Goal: Task Accomplishment & Management: Complete application form

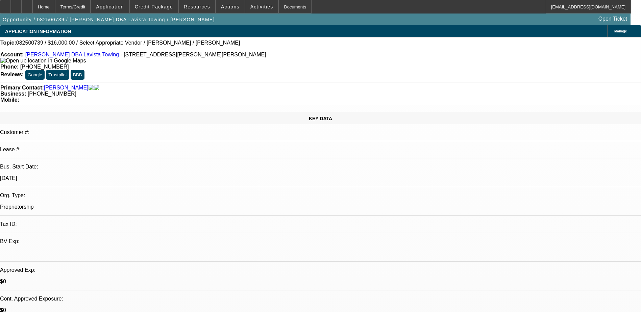
select select "0"
select select "2"
select select "0"
select select "5"
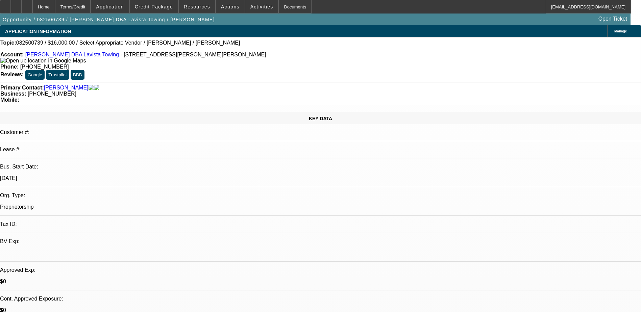
click at [289, 64] on div "Phone: (404) 625-8818" at bounding box center [320, 67] width 640 height 6
click at [22, 8] on div at bounding box center [16, 7] width 11 height 14
click at [32, 4] on div at bounding box center [27, 7] width 11 height 14
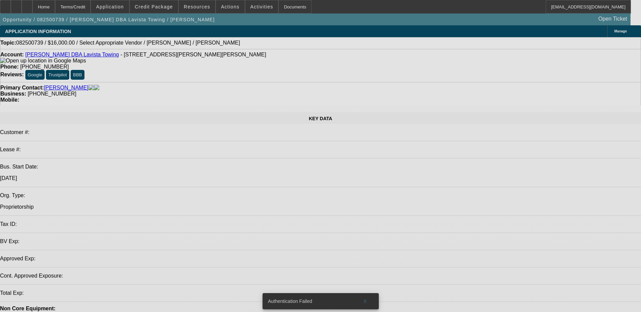
select select "0"
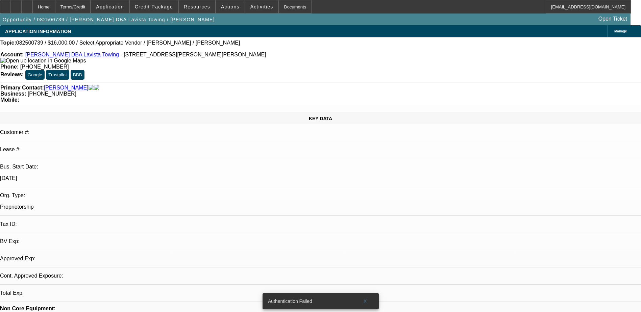
select select "0"
select select "1"
select select "2"
select select "5"
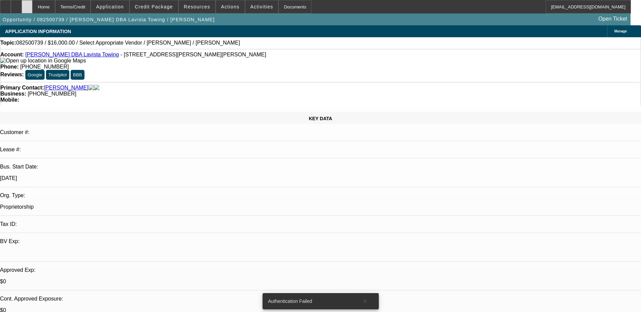
click at [32, 10] on div at bounding box center [27, 7] width 11 height 14
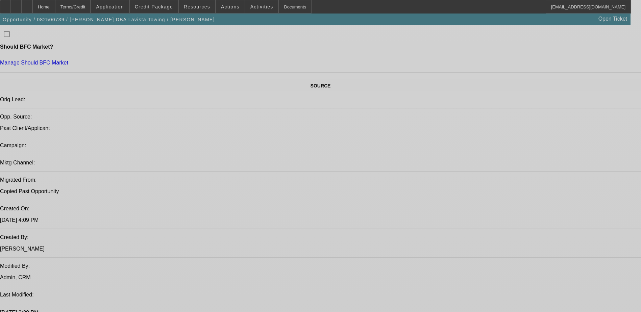
select select "0"
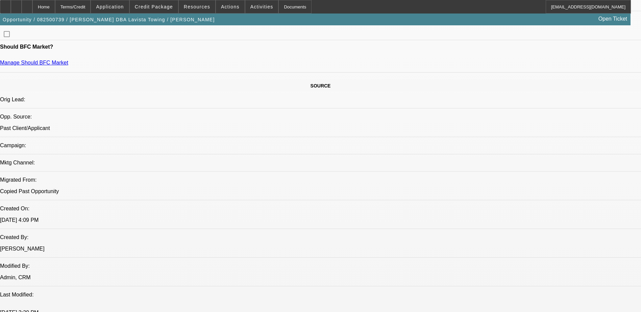
select select "0"
select select "2"
select select "0"
select select "5"
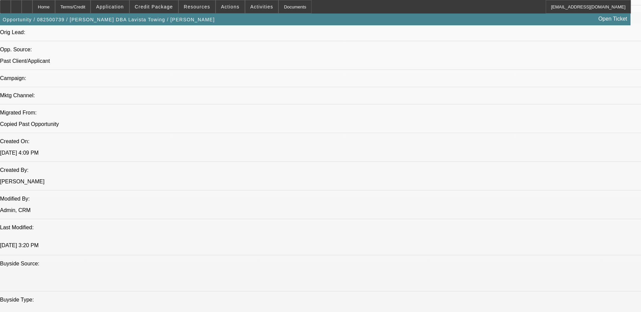
scroll to position [404, 0]
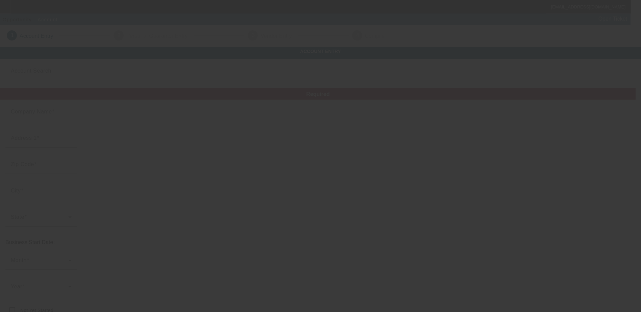
type input "Double D Towing"
type input "3235 N 29th St"
type input "19129"
type input "Philadelphia"
type input "[PHONE_NUMBER]"
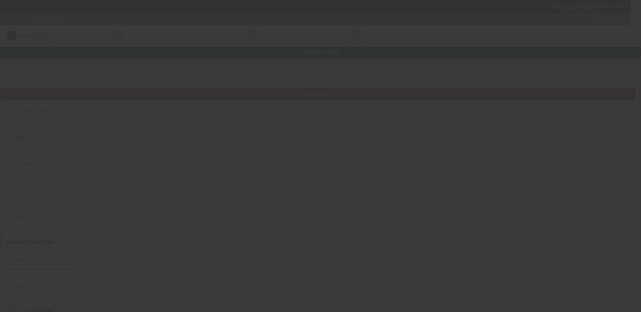
type input "doubledtowing1999@gmail.com"
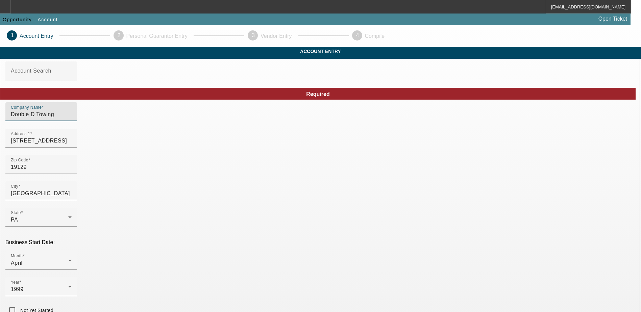
drag, startPoint x: 191, startPoint y: 126, endPoint x: 90, endPoint y: 126, distance: 100.3
type input "Two Nine Auto LLC"
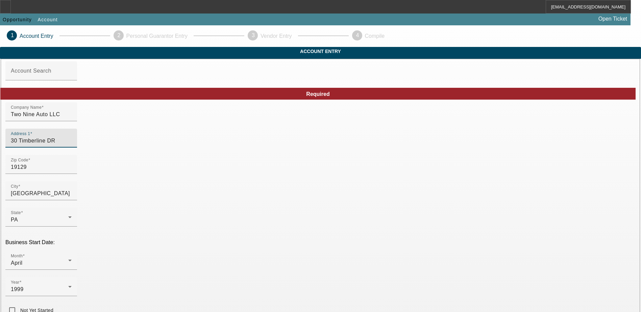
type input "30 Timberline DR"
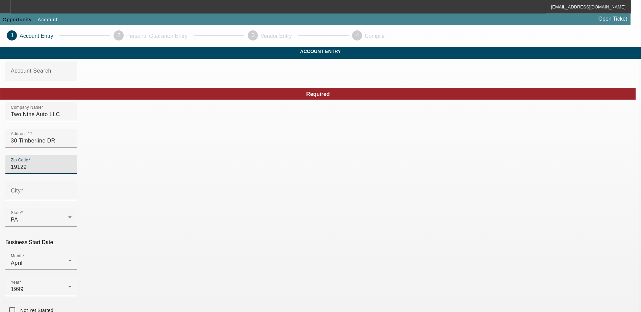
type input "Philadelphia"
drag, startPoint x: 171, startPoint y: 184, endPoint x: 127, endPoint y: 173, distance: 45.6
click at [127, 173] on div "Zip Code 19129" at bounding box center [320, 168] width 630 height 26
drag, startPoint x: 127, startPoint y: 173, endPoint x: 154, endPoint y: 177, distance: 27.4
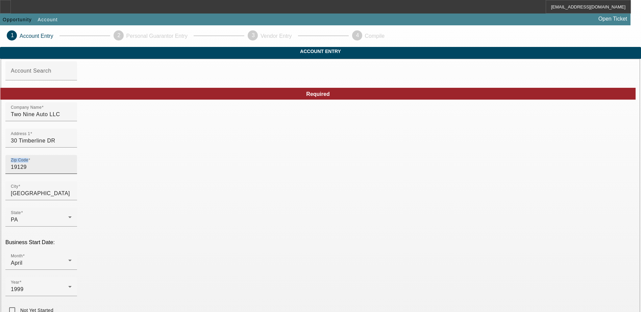
click at [72, 171] on input "19129" at bounding box center [41, 167] width 61 height 8
type input "1"
type input "19711"
type input "Newark"
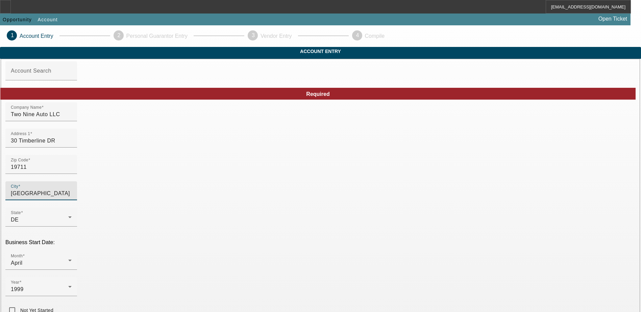
type input "New Castle"
click at [260, 171] on div "Zip Code 19711" at bounding box center [320, 168] width 630 height 26
type input "364510879"
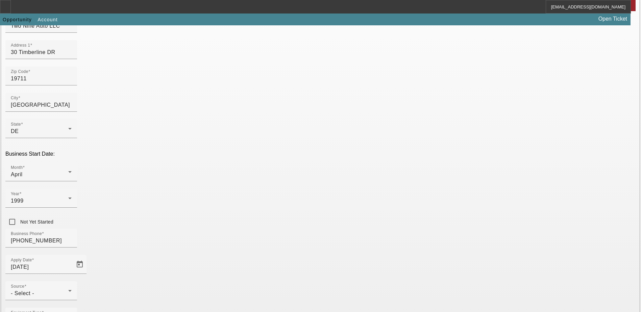
scroll to position [114, 0]
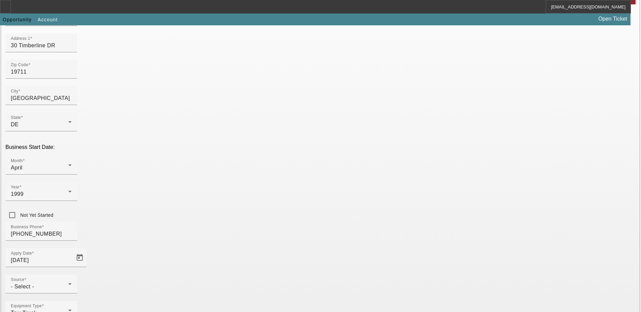
scroll to position [80, 0]
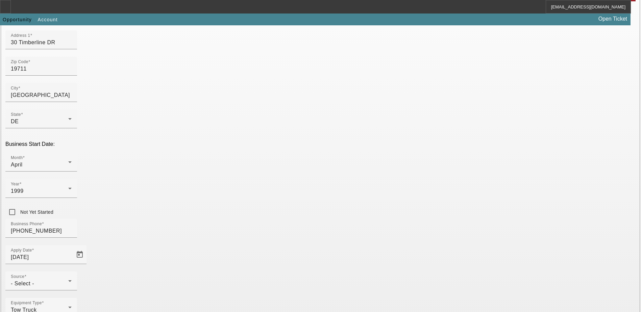
scroll to position [114, 0]
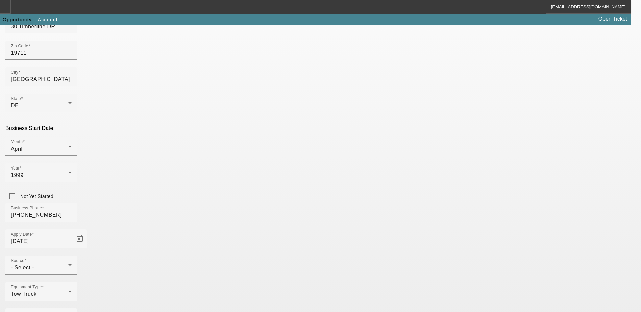
click at [68, 264] on div "- Select -" at bounding box center [39, 268] width 57 height 8
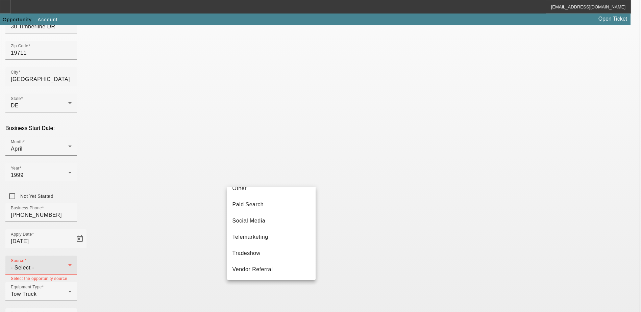
scroll to position [236, 0]
click at [263, 225] on span "Telemarketing" at bounding box center [250, 221] width 36 height 8
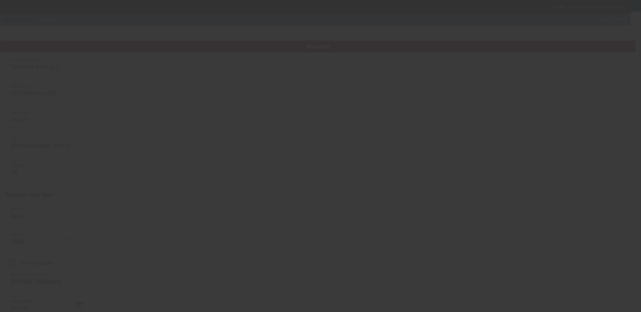
scroll to position [47, 0]
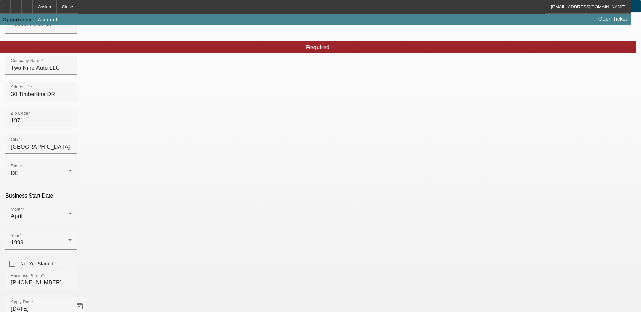
scroll to position [18, 0]
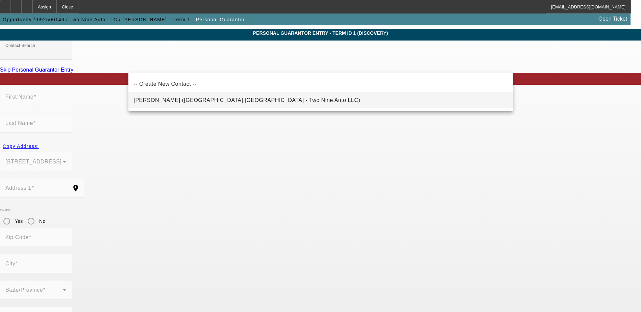
click at [201, 103] on span "Davis, Damian (PHILADELPHIA,PA - Two Nine Auto LLC)" at bounding box center [247, 100] width 227 height 8
type input "Davis, Damian (PHILADELPHIA,PA - Two Nine Auto LLC)"
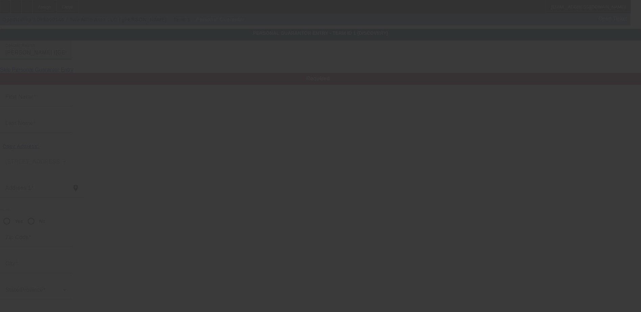
type input "Damian"
type input "Davis"
type input "3235 N 29th Street"
radio input "true"
type input "19129"
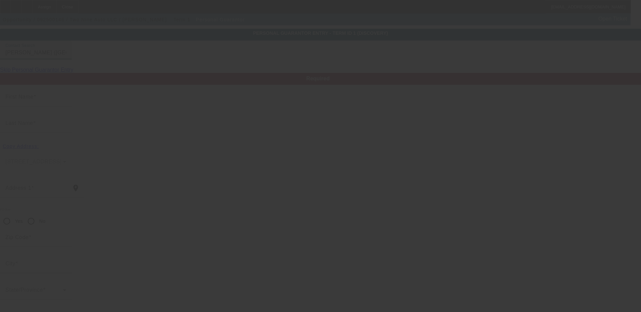
type input "PHILADELPHIA"
type input "[PHONE_NUMBER]"
type input "100"
type input "172-56-5679"
type input "doubledtowing1999@gmail.com"
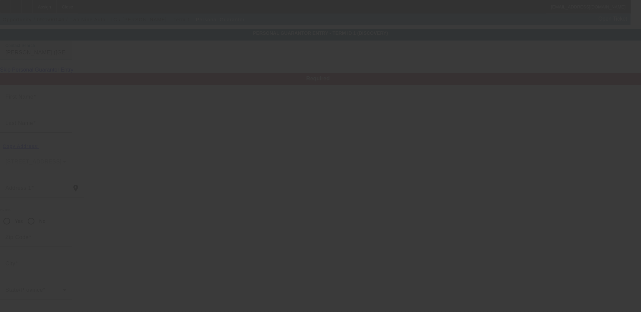
type input "(302) 501-5003"
type input "[PHONE_NUMBER]"
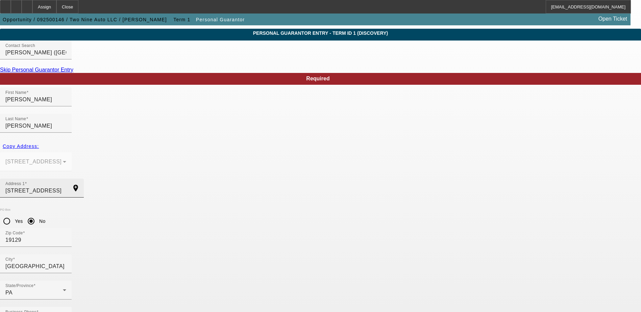
click at [84, 192] on div at bounding box center [84, 192] width 0 height 0
drag, startPoint x: 206, startPoint y: 174, endPoint x: 75, endPoint y: 181, distance: 131.2
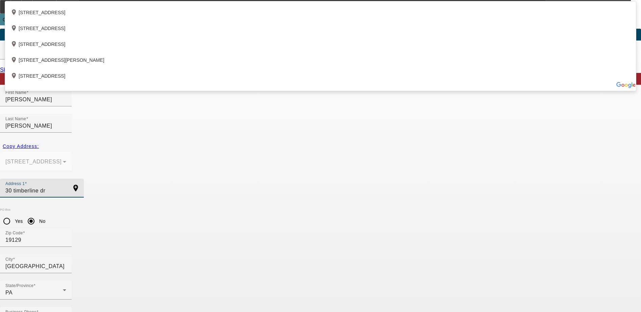
type input "30 timberline dr"
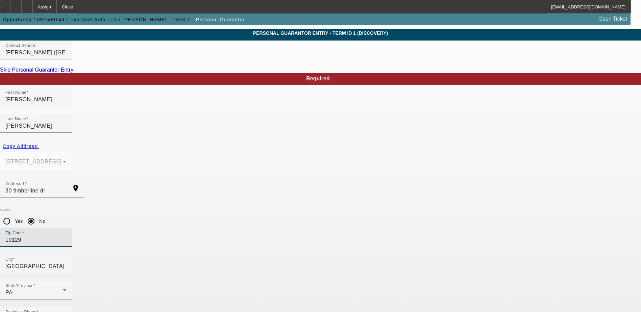
drag, startPoint x: 270, startPoint y: 201, endPoint x: 230, endPoint y: 199, distance: 40.3
click at [72, 228] on div "Zip Code 19129" at bounding box center [36, 237] width 72 height 19
type input "1"
type input "19711"
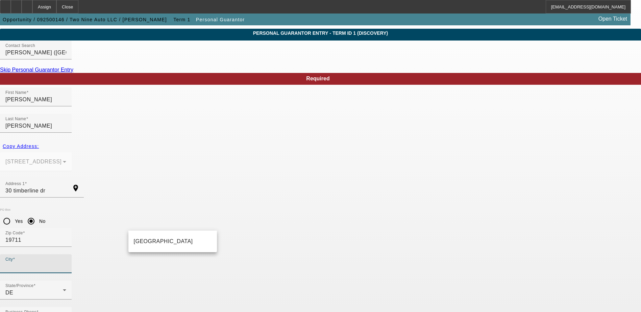
click at [431, 294] on html "Assign Close YFiner@beaconfunding.com Opportunity / 092500146 / Two Nine Auto L…" at bounding box center [320, 138] width 641 height 312
click at [66, 262] on input "City" at bounding box center [35, 266] width 61 height 8
click at [162, 240] on mat-option "Newark" at bounding box center [172, 241] width 88 height 16
type input "Newark"
drag, startPoint x: 29, startPoint y: 204, endPoint x: 48, endPoint y: 201, distance: 19.1
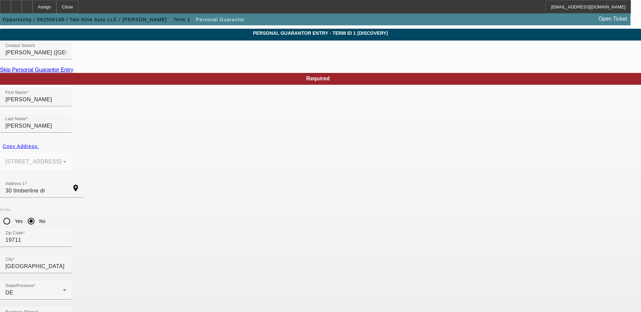
type input "doubledtransportationent@gmail.com"
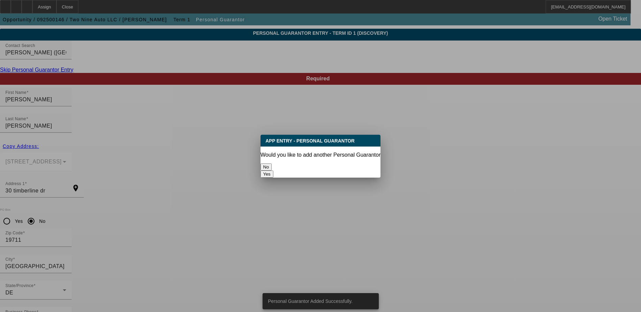
scroll to position [0, 0]
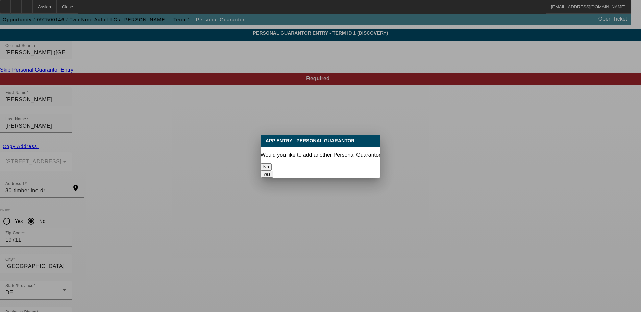
click at [271, 163] on button "No" at bounding box center [265, 166] width 11 height 7
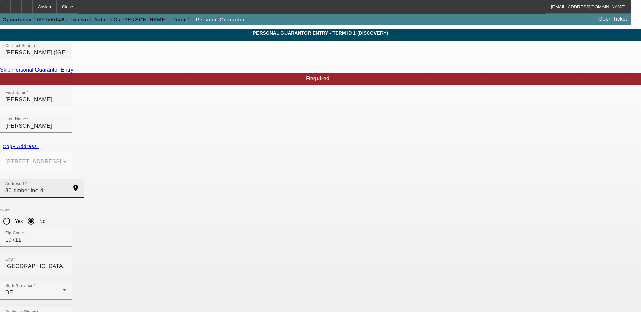
scroll to position [18, 0]
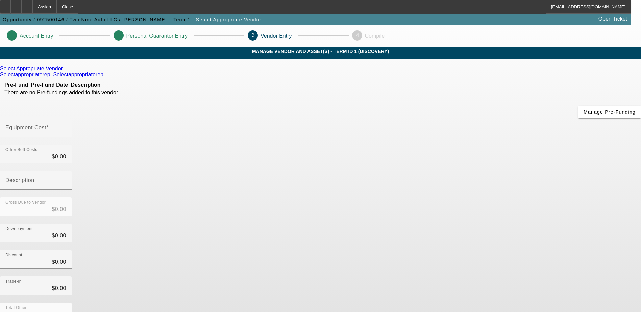
click at [64, 71] on icon at bounding box center [64, 69] width 0 height 6
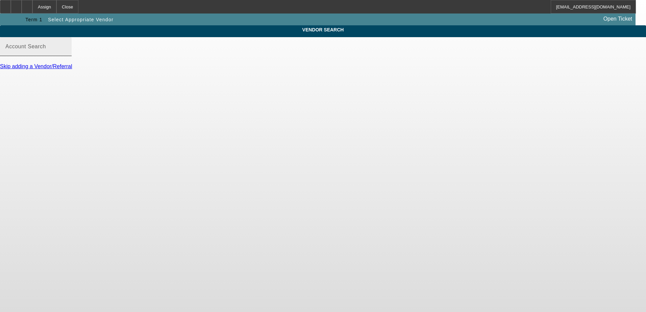
click at [46, 49] on mat-label "Account Search" at bounding box center [25, 47] width 41 height 6
click at [66, 51] on input "Account Search" at bounding box center [35, 49] width 61 height 8
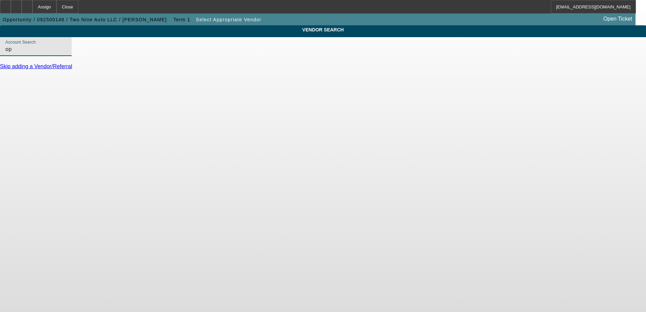
type input "o"
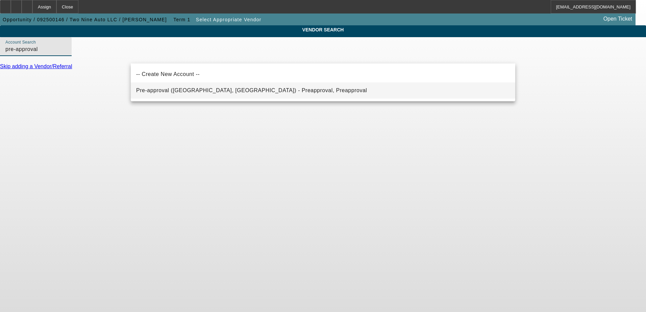
click at [214, 89] on span "Pre-approval (Northbrook, IL) - Preapproval, Preapproval" at bounding box center [251, 90] width 231 height 6
type input "Pre-approval (Northbrook, IL) - Preapproval, Preapproval"
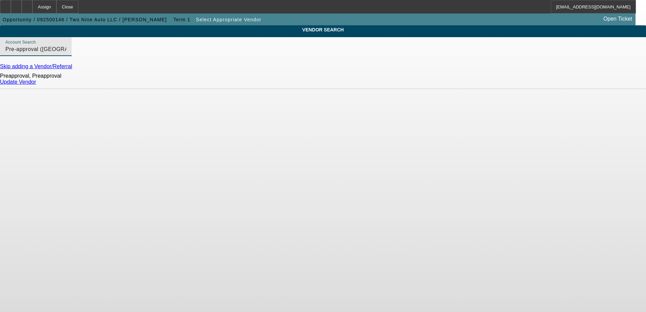
click at [36, 85] on link "Update Vendor" at bounding box center [18, 82] width 36 height 6
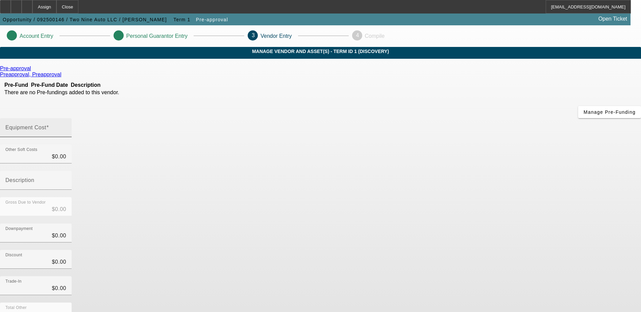
click at [66, 118] on div "Equipment Cost" at bounding box center [35, 127] width 61 height 19
type input "4"
type input "$4.00"
type input "40"
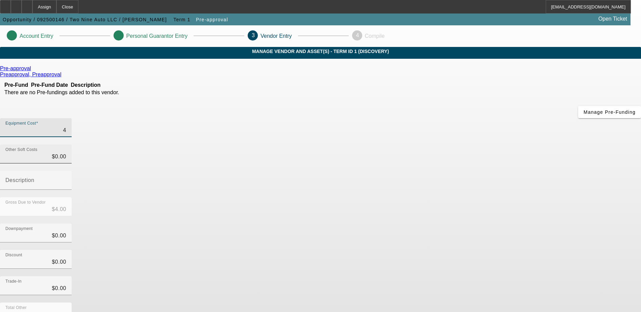
type input "$40.00"
type input "400"
type input "$400.00"
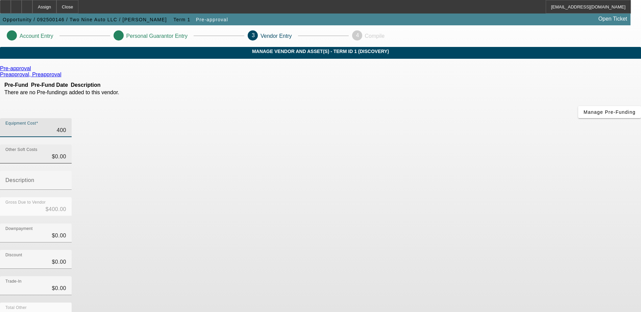
type input "4000"
type input "$4,000.00"
type input "40000"
type input "$40,000.00"
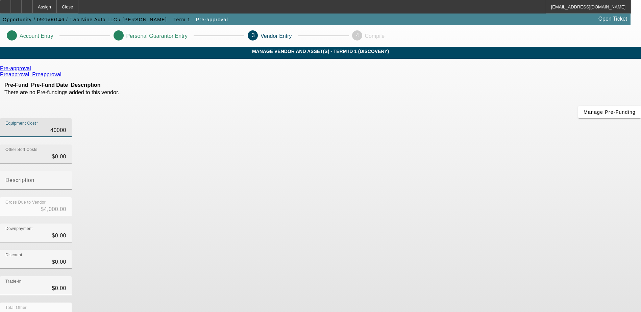
type input "$40,000.00"
click at [497, 224] on div "Downpayment $0.00" at bounding box center [320, 237] width 641 height 26
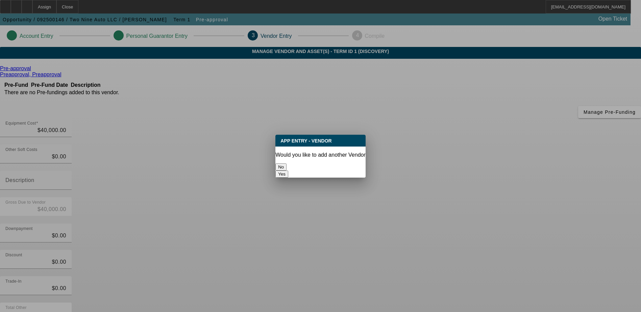
click at [286, 163] on button "No" at bounding box center [280, 166] width 11 height 7
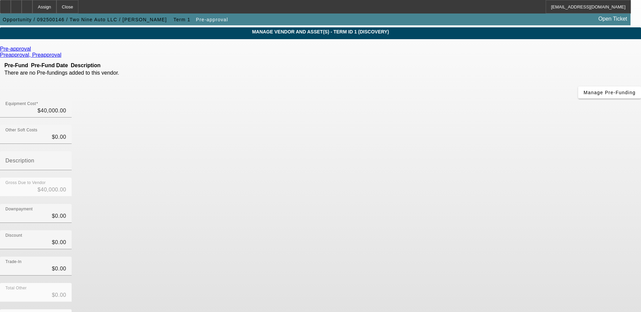
scroll to position [29, 0]
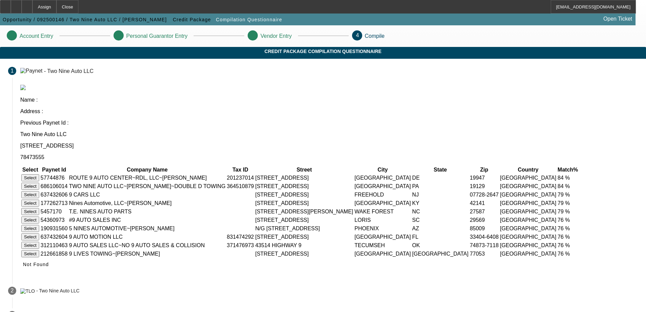
click at [39, 183] on button "Select" at bounding box center [30, 186] width 18 height 7
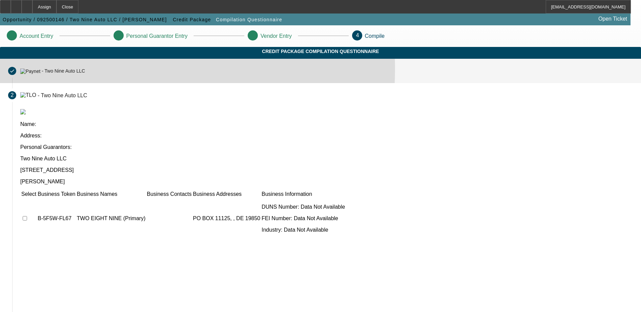
click at [85, 74] on div "- Two Nine Auto LLC" at bounding box center [63, 71] width 43 height 5
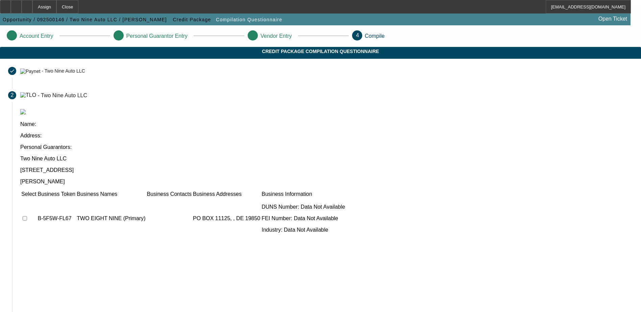
click at [96, 97] on app-compilation-stepper "Account Entry Personal Guarantor Entry Vendor Entry 4 Compile Credit Package Co…" at bounding box center [320, 222] width 641 height 395
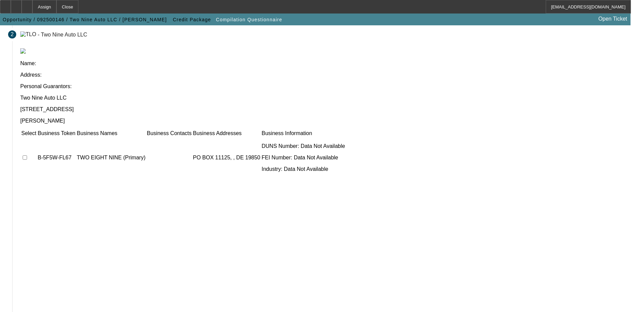
scroll to position [61, 0]
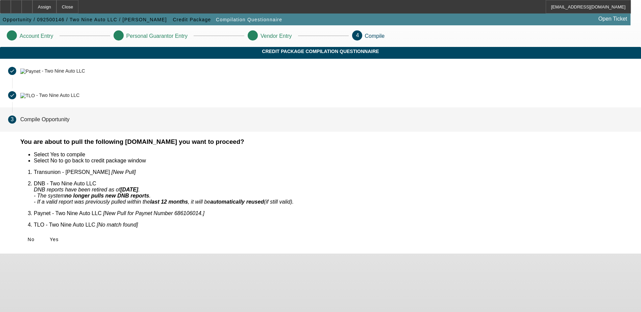
scroll to position [0, 0]
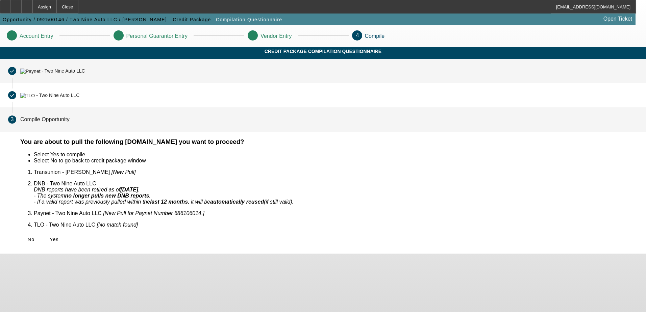
click at [201, 83] on mat-step-header "Completed done - Two Nine Auto LLC" at bounding box center [323, 71] width 646 height 24
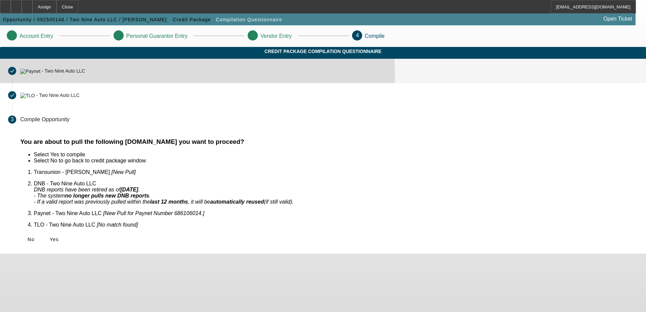
click at [204, 83] on mat-step-header "Completed done - Two Nine Auto LLC" at bounding box center [323, 71] width 646 height 24
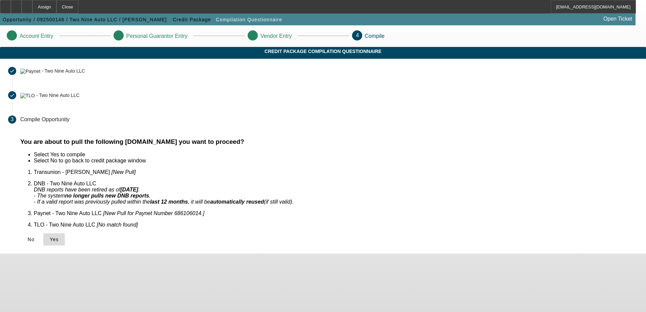
click at [50, 237] on icon at bounding box center [50, 239] width 0 height 5
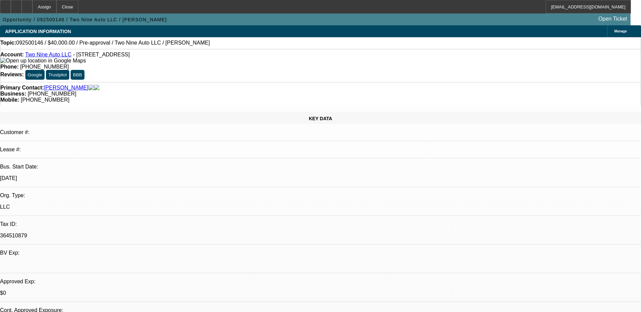
select select "0"
select select "2"
select select "0.1"
select select "4"
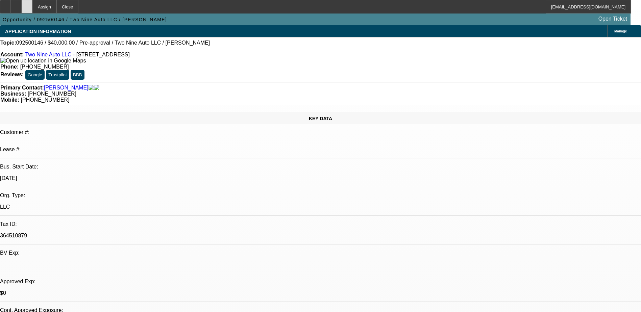
click at [32, 5] on div at bounding box center [27, 7] width 11 height 14
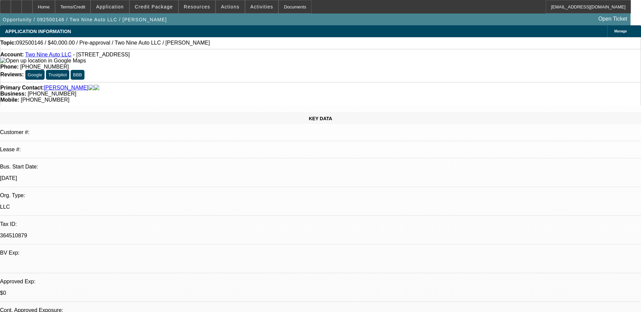
select select "0"
select select "2"
select select "0.1"
select select "4"
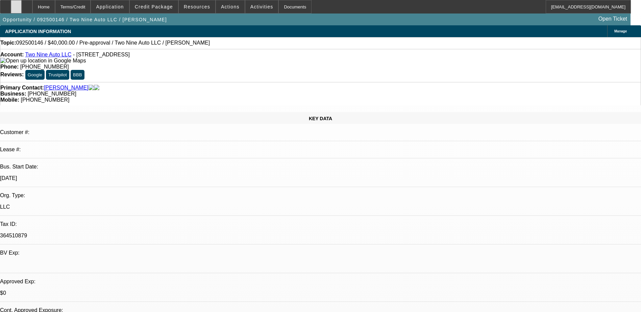
click at [16, 4] on icon at bounding box center [16, 4] width 0 height 0
click at [22, 9] on div at bounding box center [16, 7] width 11 height 14
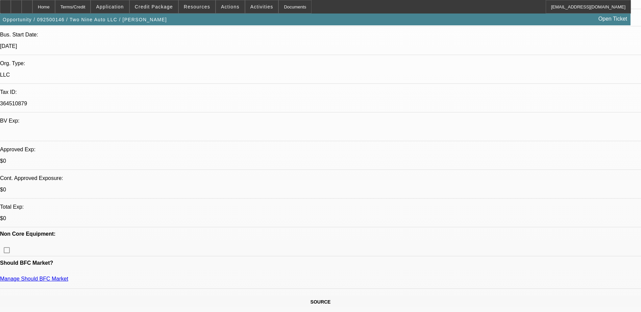
scroll to position [135, 0]
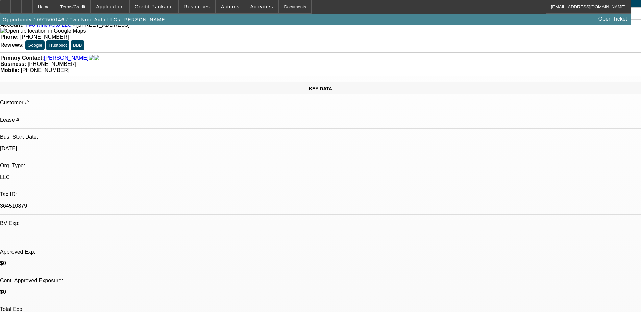
scroll to position [0, 0]
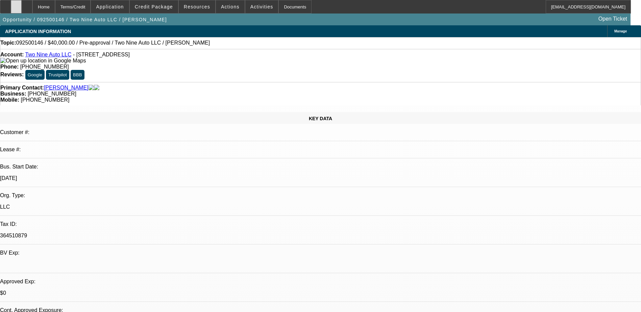
click at [16, 4] on icon at bounding box center [16, 4] width 0 height 0
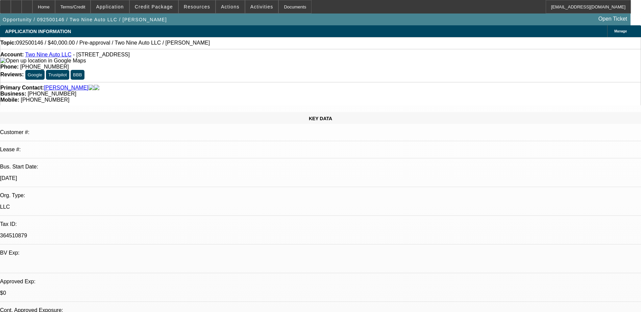
radio input "true"
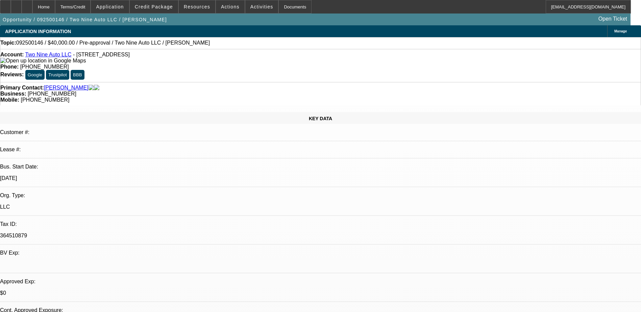
type textarea "wanted to see what he could be approved for, looking for a 5 car hauler,"
radio input "true"
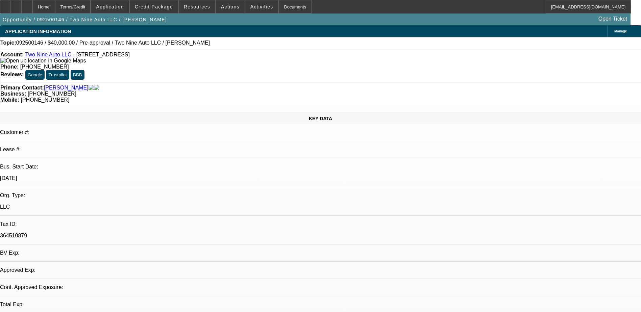
select select "0"
select select "2"
select select "0.1"
select select "4"
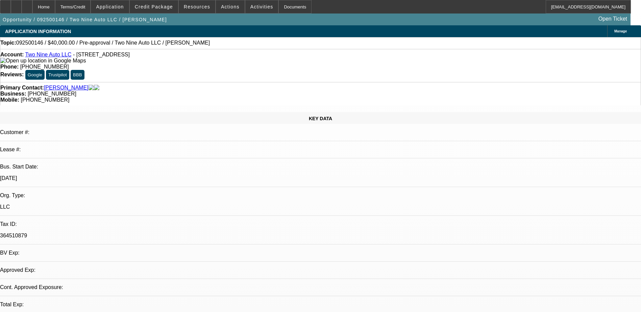
select select "0"
select select "2"
select select "0.1"
select select "4"
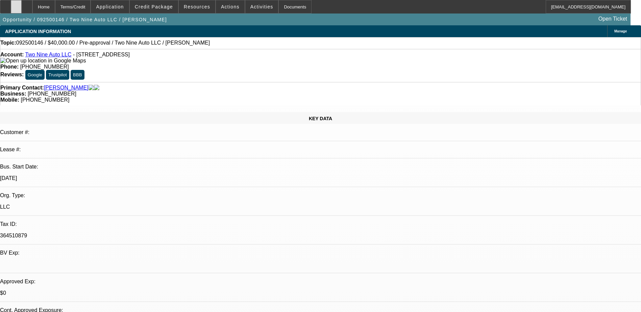
click at [22, 10] on div at bounding box center [16, 7] width 11 height 14
select select "0"
select select "2"
select select "0.1"
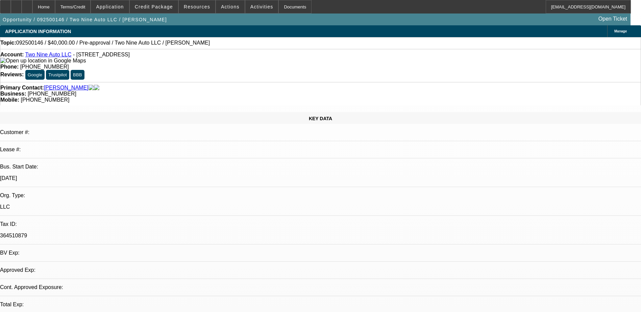
select select "4"
click at [163, 2] on span at bounding box center [154, 7] width 48 height 16
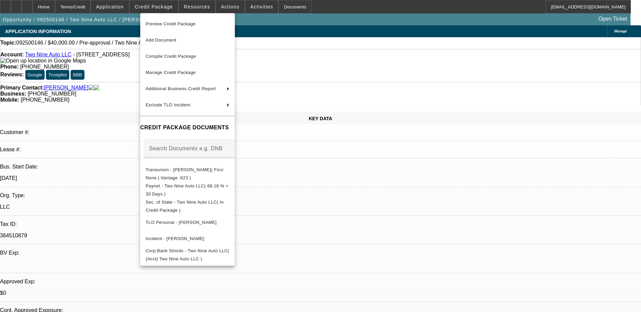
click at [380, 203] on div at bounding box center [320, 156] width 641 height 312
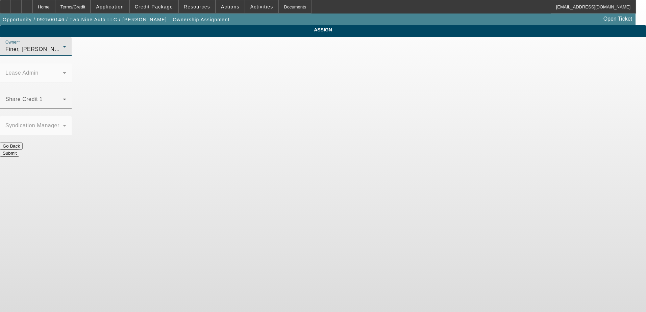
click at [63, 53] on div "Finer, Yinnon (Lvl 1)" at bounding box center [33, 49] width 57 height 8
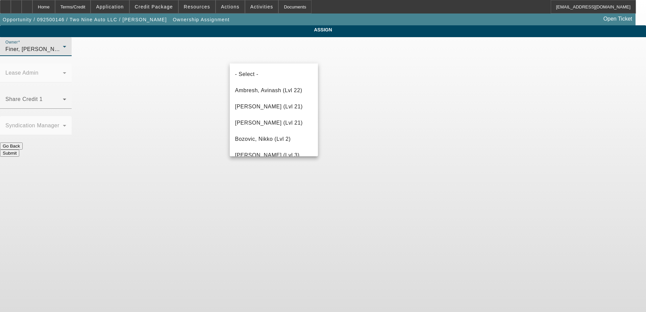
scroll to position [153, 0]
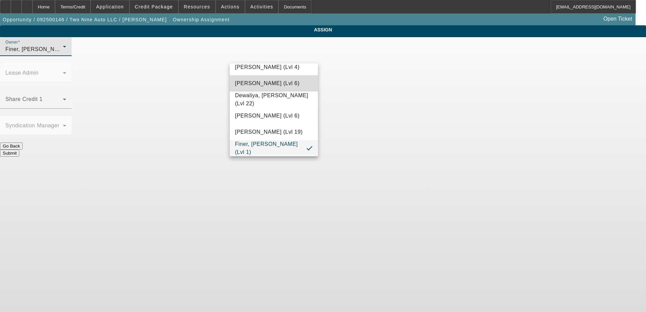
click at [292, 87] on mat-option "D'Aquila, Philip (Lvl 6)" at bounding box center [274, 83] width 88 height 16
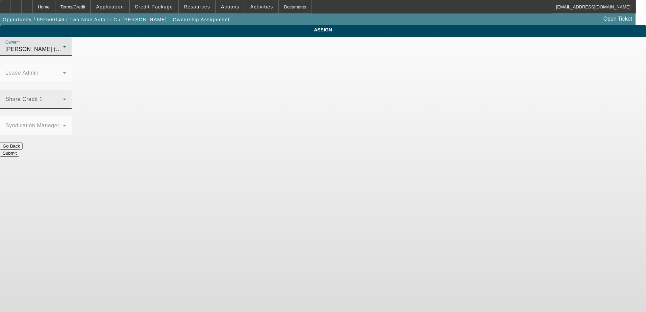
click at [63, 98] on span at bounding box center [33, 102] width 57 height 8
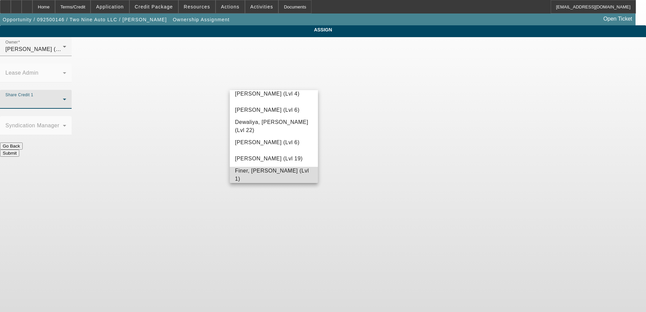
click at [275, 174] on span "Finer, Yinnon (Lvl 1)" at bounding box center [274, 175] width 78 height 16
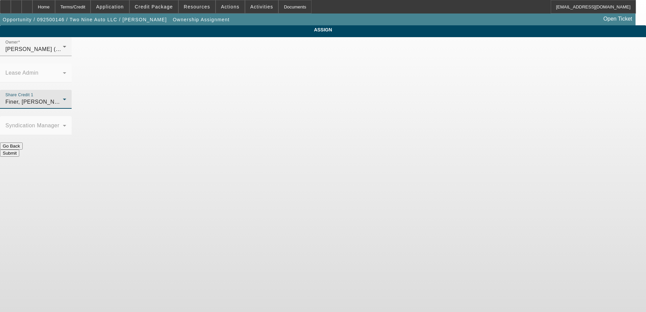
click at [19, 150] on button "Submit" at bounding box center [9, 153] width 19 height 7
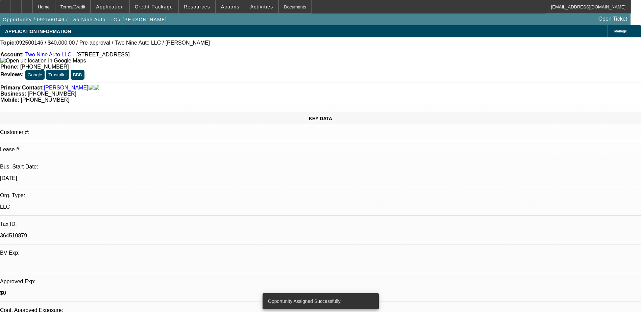
select select "0"
select select "2"
select select "0.1"
select select "4"
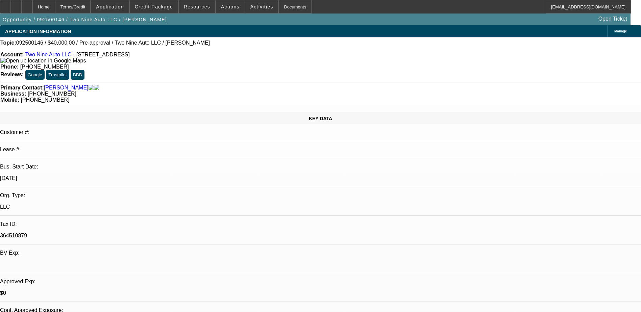
drag, startPoint x: 140, startPoint y: 45, endPoint x: 103, endPoint y: 48, distance: 38.0
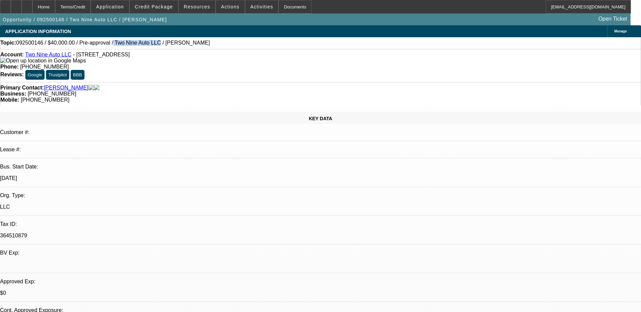
click at [103, 48] on div "Topic: 092500146 / $40,000.00 / Pre-approval / Two Nine Auto LLC / Davis, Damian" at bounding box center [320, 43] width 641 height 12
copy span "Two Nine Auto LLC"
click at [55, 9] on div "Home" at bounding box center [43, 7] width 23 height 14
click at [22, 10] on div at bounding box center [16, 7] width 11 height 14
select select "0"
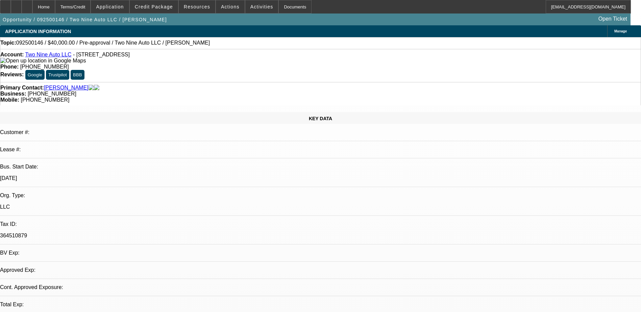
select select "2"
select select "0.1"
select select "4"
